Goal: Browse casually: Explore the website without a specific task or goal

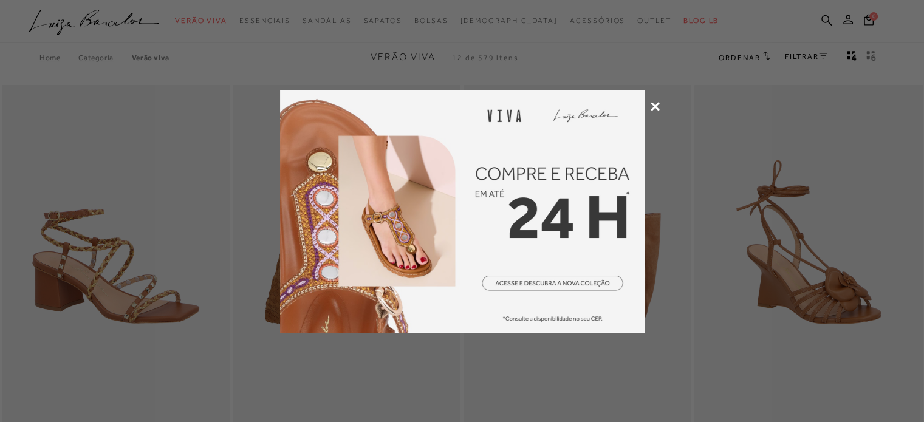
click at [656, 106] on icon at bounding box center [655, 106] width 9 height 9
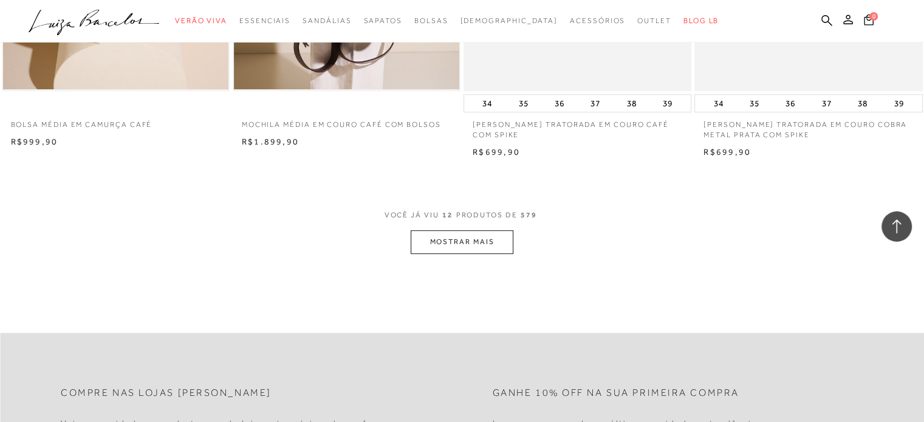
scroll to position [1276, 0]
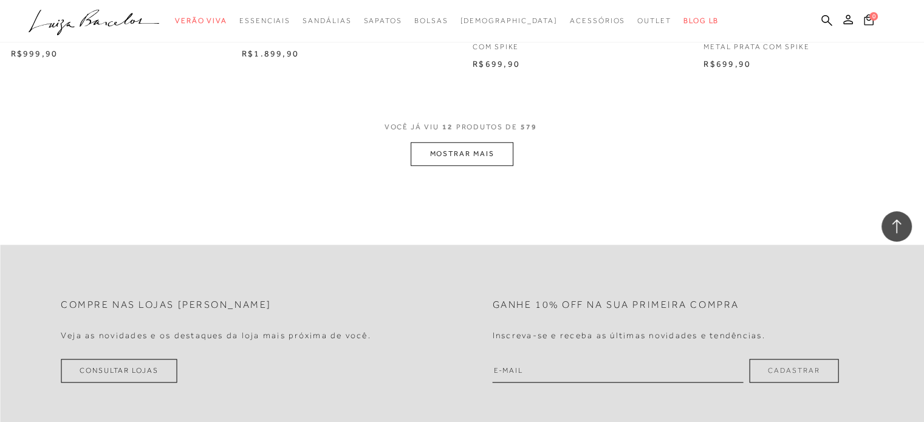
click at [461, 153] on button "MOSTRAR MAIS" at bounding box center [462, 154] width 102 height 24
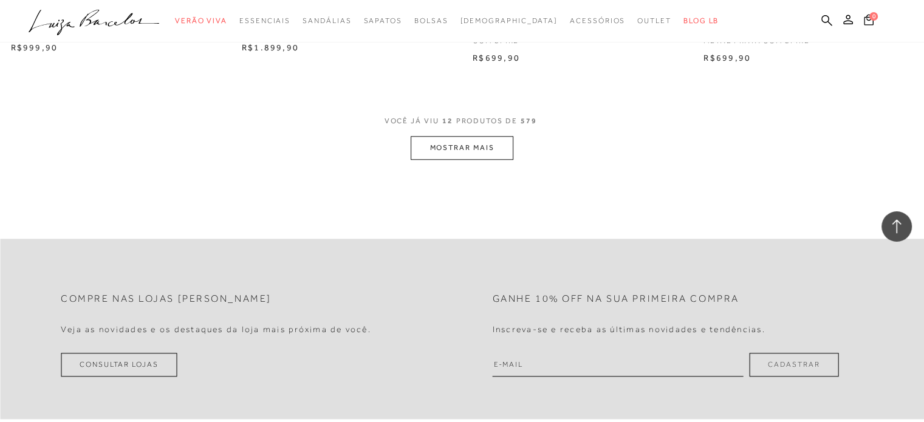
scroll to position [1155, 0]
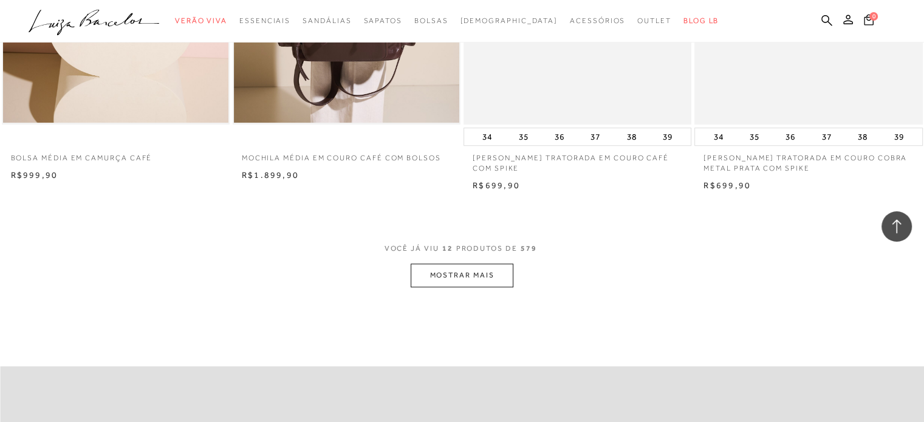
click at [459, 272] on button "MOSTRAR MAIS" at bounding box center [462, 276] width 102 height 24
click at [508, 19] on span "[DEMOGRAPHIC_DATA]" at bounding box center [509, 20] width 98 height 9
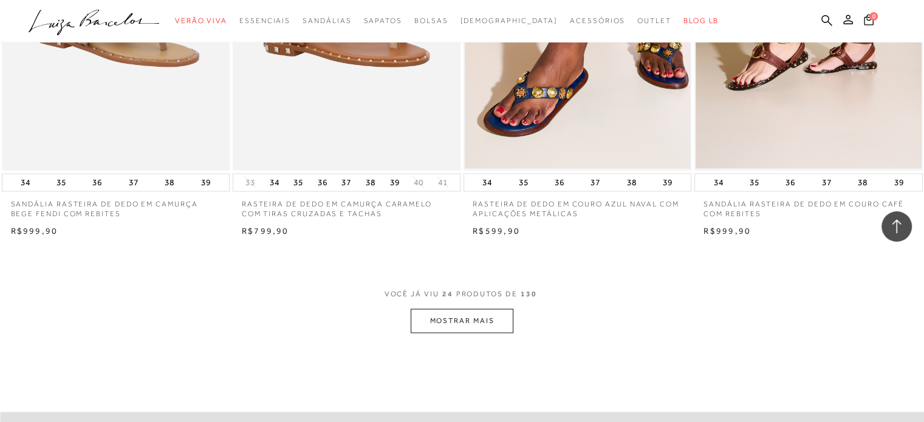
scroll to position [2553, 0]
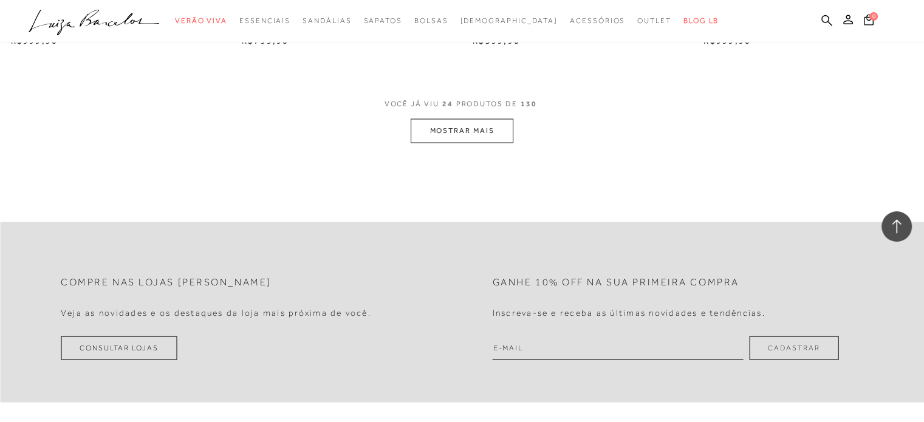
click at [468, 136] on button "MOSTRAR MAIS" at bounding box center [462, 131] width 102 height 24
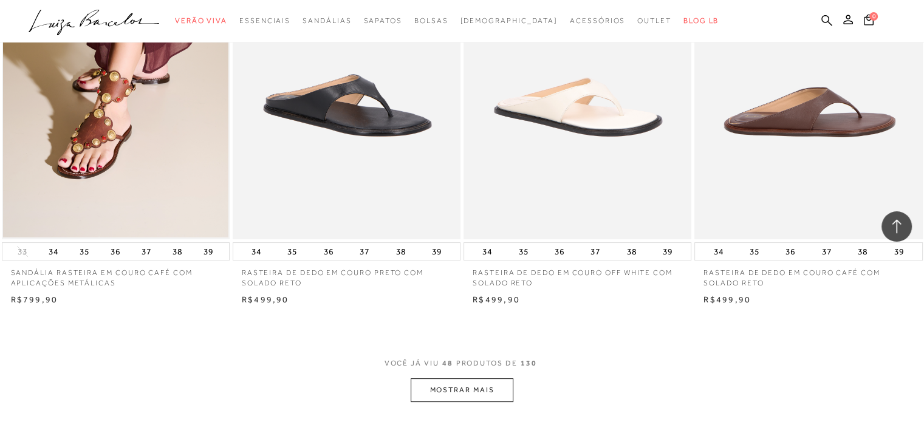
scroll to position [4983, 0]
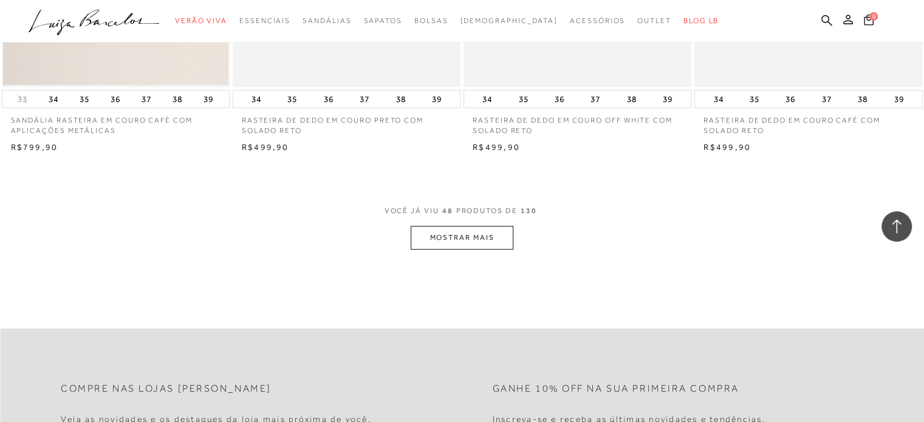
click at [445, 240] on button "MOSTRAR MAIS" at bounding box center [462, 238] width 102 height 24
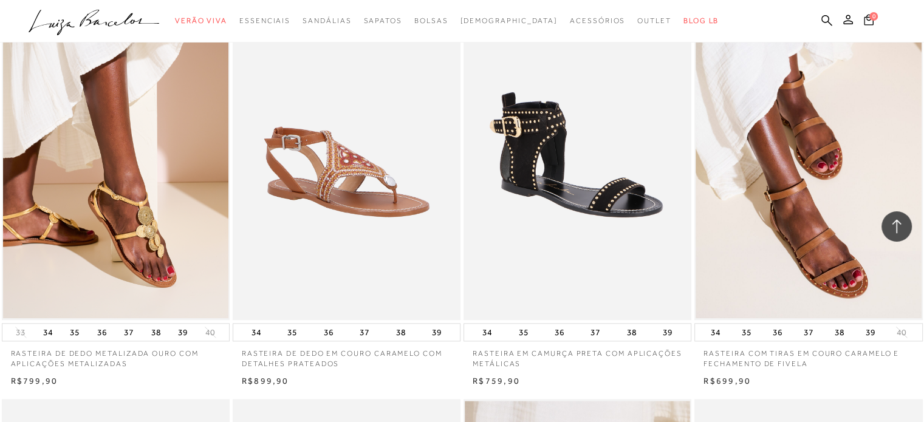
scroll to position [6017, 0]
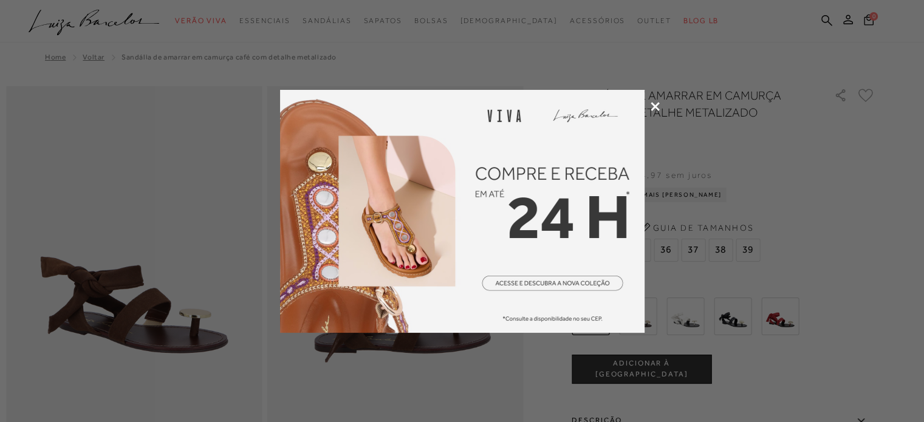
click at [652, 106] on icon at bounding box center [655, 106] width 9 height 9
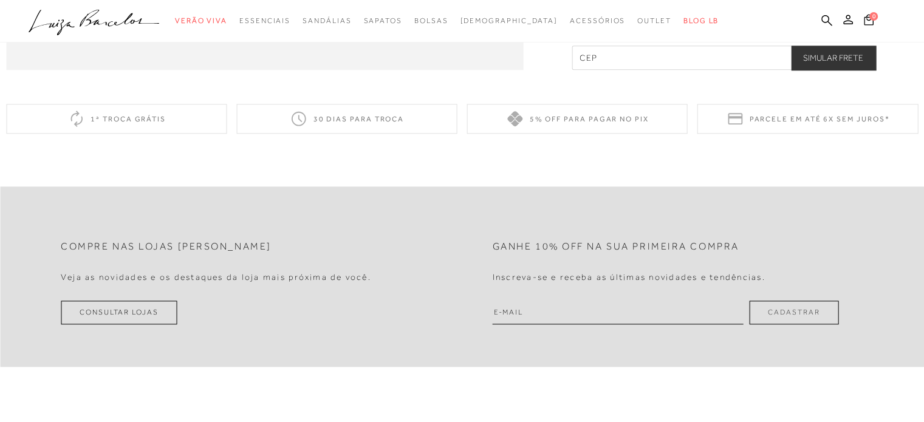
scroll to position [1459, 0]
